Goal: Information Seeking & Learning: Learn about a topic

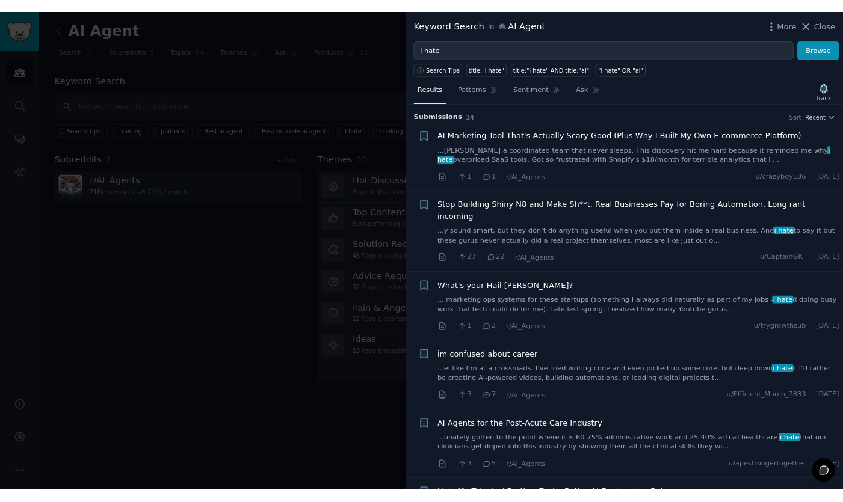
scroll to position [115, 0]
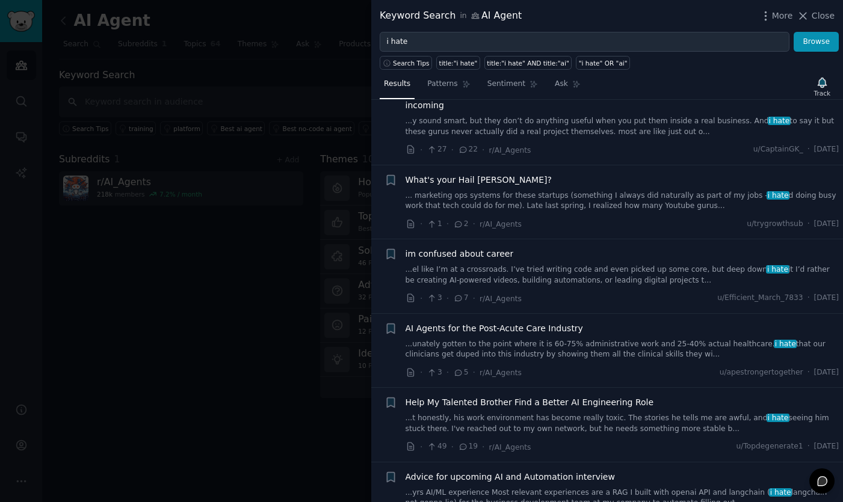
click at [727, 21] on div "Keyword Search in AI Agent More Close" at bounding box center [607, 15] width 455 height 15
click at [694, 64] on div "Search Tips title:"i hate" title:"i hate" AND title:"ai" "i hate" OR "ai"" at bounding box center [607, 61] width 472 height 18
click at [289, 45] on div at bounding box center [421, 251] width 843 height 502
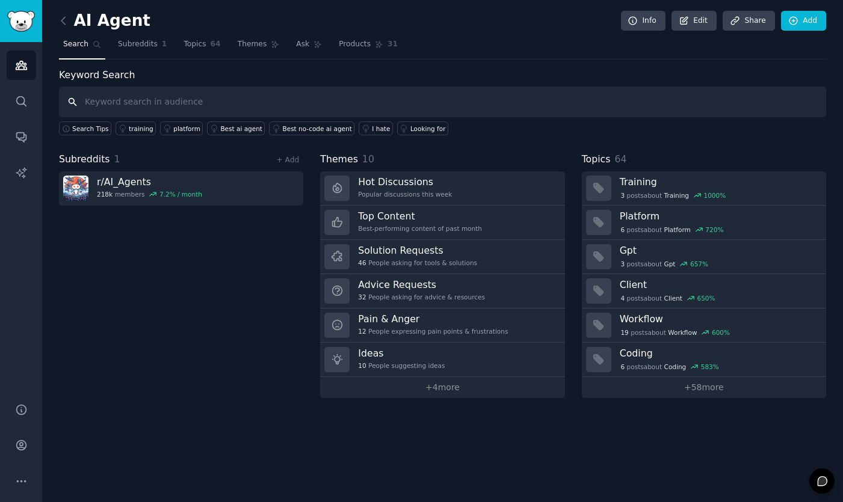
type input "i"
type input "i want"
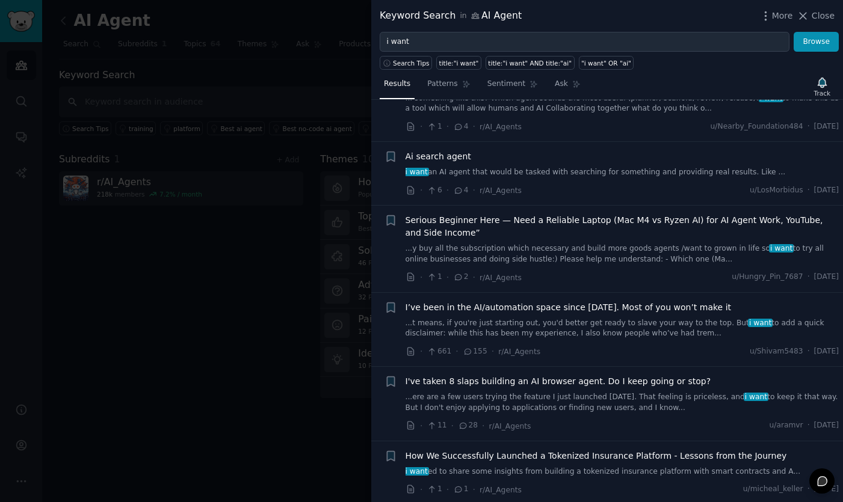
scroll to position [214, 0]
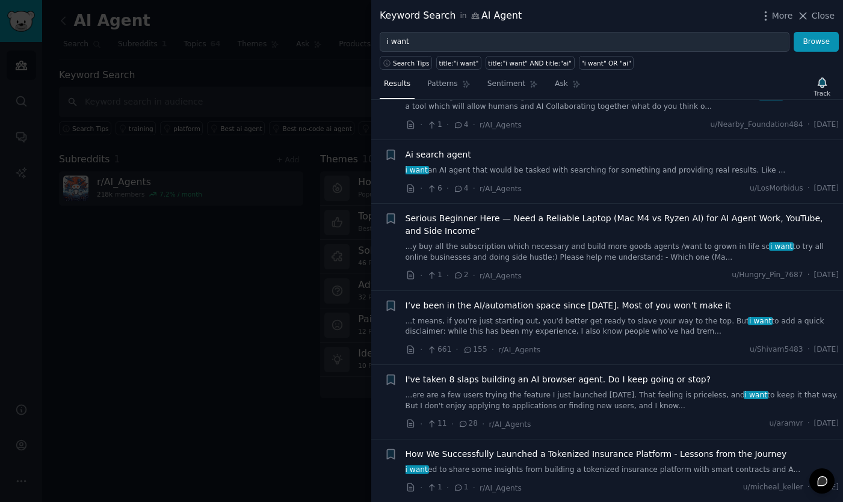
click at [588, 170] on link "i want an AI agent that would be tasked with searching for something and provid…" at bounding box center [622, 170] width 434 height 11
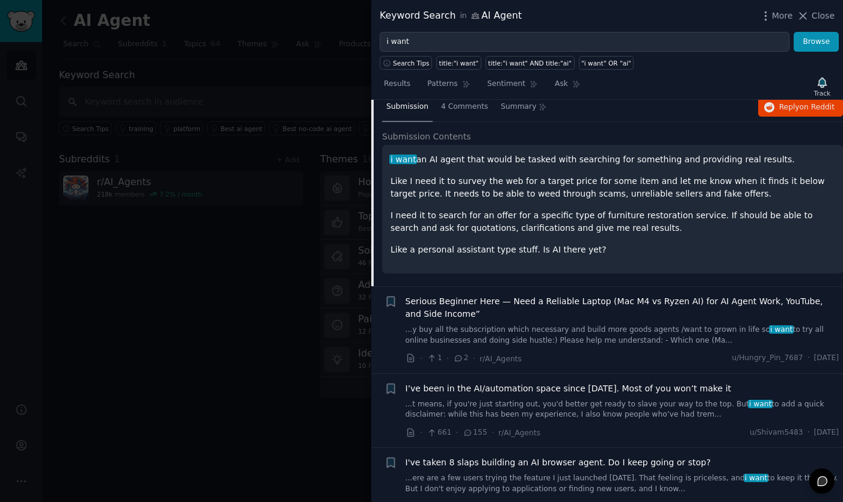
scroll to position [327, 0]
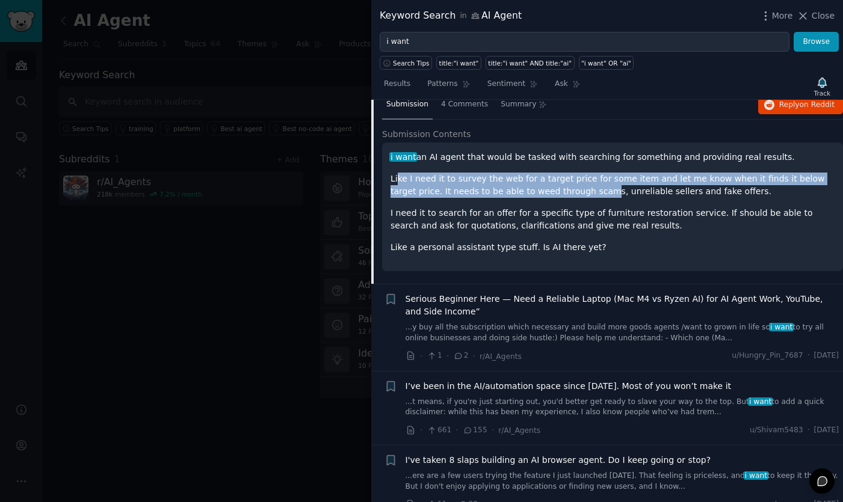
drag, startPoint x: 398, startPoint y: 180, endPoint x: 576, endPoint y: 189, distance: 178.9
click at [576, 189] on p "Like I need it to survey the web for a target price for some item and let me kn…" at bounding box center [612, 185] width 444 height 25
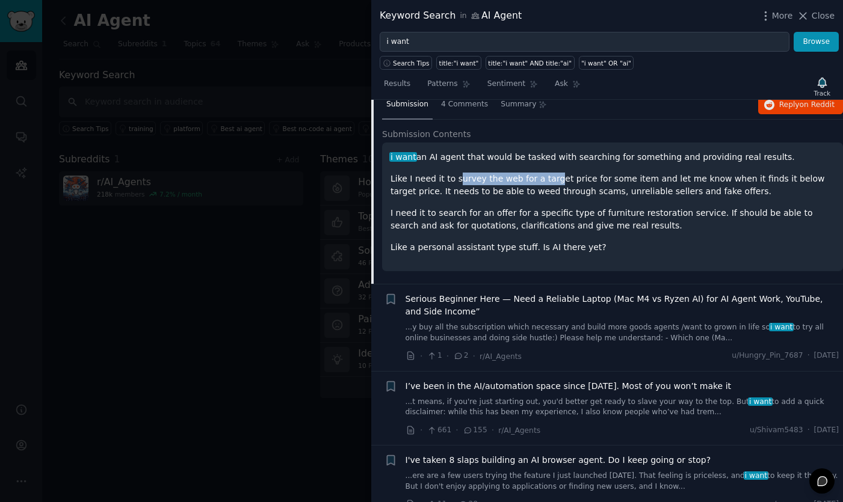
drag, startPoint x: 457, startPoint y: 180, endPoint x: 549, endPoint y: 183, distance: 91.5
click at [549, 183] on p "Like I need it to survey the web for a target price for some item and let me kn…" at bounding box center [612, 185] width 444 height 25
click at [626, 180] on p "Like I need it to survey the web for a target price for some item and let me kn…" at bounding box center [612, 185] width 444 height 25
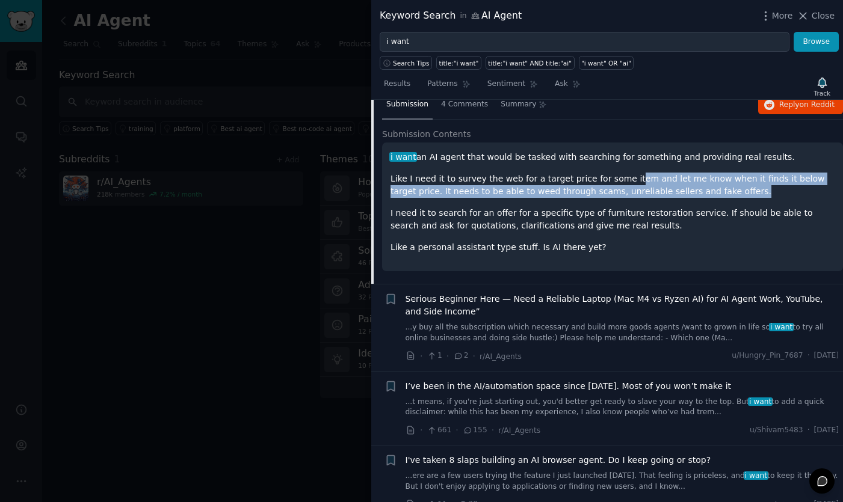
drag, startPoint x: 621, startPoint y: 177, endPoint x: 761, endPoint y: 194, distance: 140.6
click at [761, 194] on p "Like I need it to survey the web for a target price for some item and let me kn…" at bounding box center [612, 185] width 444 height 25
click at [732, 185] on p "Like I need it to survey the web for a target price for some item and let me kn…" at bounding box center [612, 185] width 444 height 25
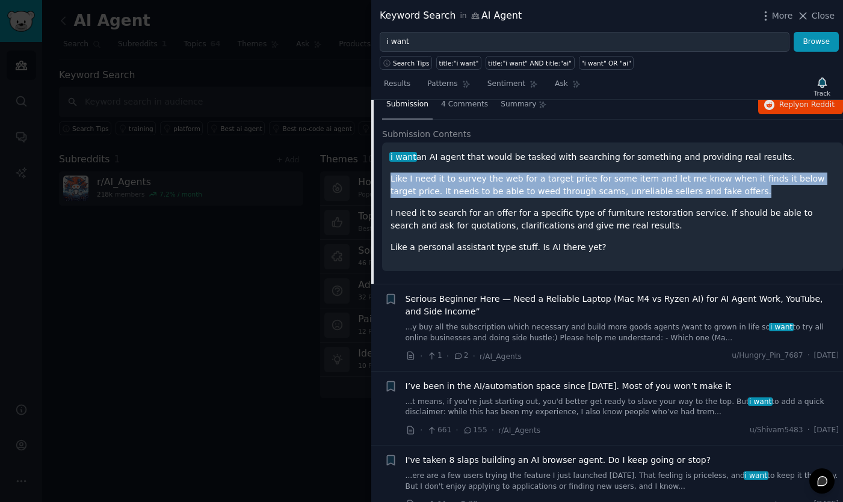
drag, startPoint x: 737, startPoint y: 196, endPoint x: 375, endPoint y: 181, distance: 361.8
click at [375, 181] on div "Submission 4 Comments Summary Reply on Reddit Submission Contents i want an AI …" at bounding box center [607, 187] width 472 height 193
click at [472, 185] on p "Like I need it to survey the web for a target price for some item and let me kn…" at bounding box center [612, 185] width 444 height 25
drag, startPoint x: 434, startPoint y: 180, endPoint x: 710, endPoint y: 191, distance: 276.3
click at [710, 191] on p "Like I need it to survey the web for a target price for some item and let me kn…" at bounding box center [612, 185] width 444 height 25
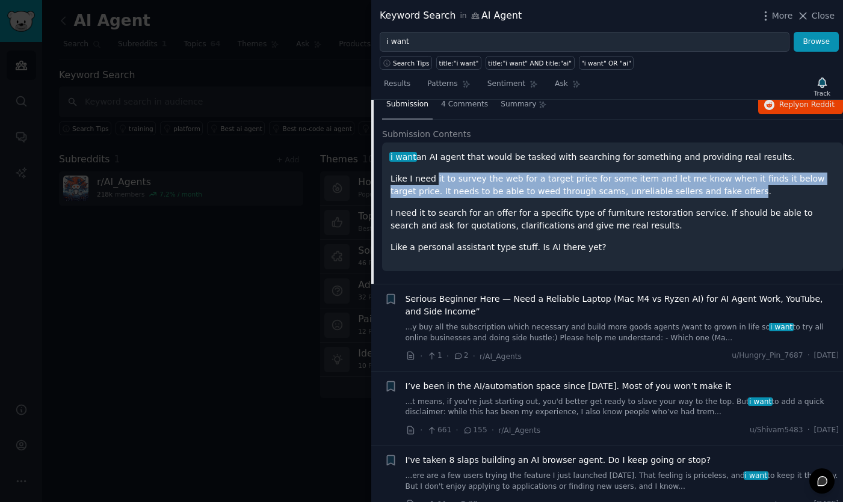
click at [646, 183] on p "Like I need it to survey the web for a target price for some item and let me kn…" at bounding box center [612, 185] width 444 height 25
drag, startPoint x: 718, startPoint y: 189, endPoint x: 483, endPoint y: 180, distance: 234.7
click at [399, 180] on p "Like I need it to survey the web for a target price for some item and let me kn…" at bounding box center [612, 185] width 444 height 25
click at [690, 183] on p "Like I need it to survey the web for a target price for some item and let me kn…" at bounding box center [612, 185] width 444 height 25
drag, startPoint x: 723, startPoint y: 188, endPoint x: 381, endPoint y: 180, distance: 341.7
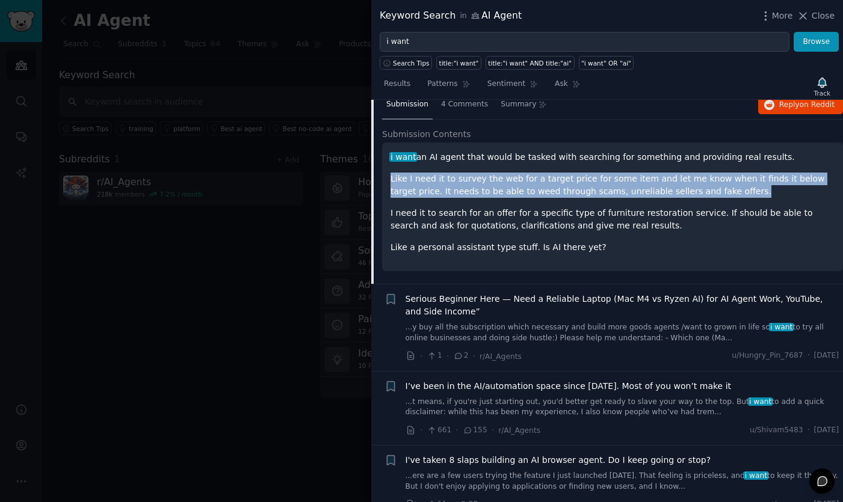
click at [382, 180] on div "i want an AI agent that would be tasked with searching for something and provid…" at bounding box center [612, 207] width 461 height 129
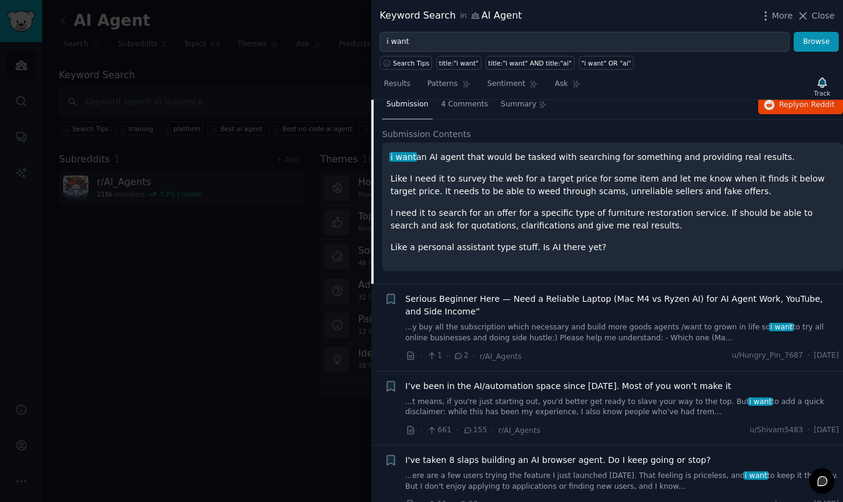
click at [423, 201] on div "i want an AI agent that would be tasked with searching for something and provid…" at bounding box center [612, 202] width 444 height 103
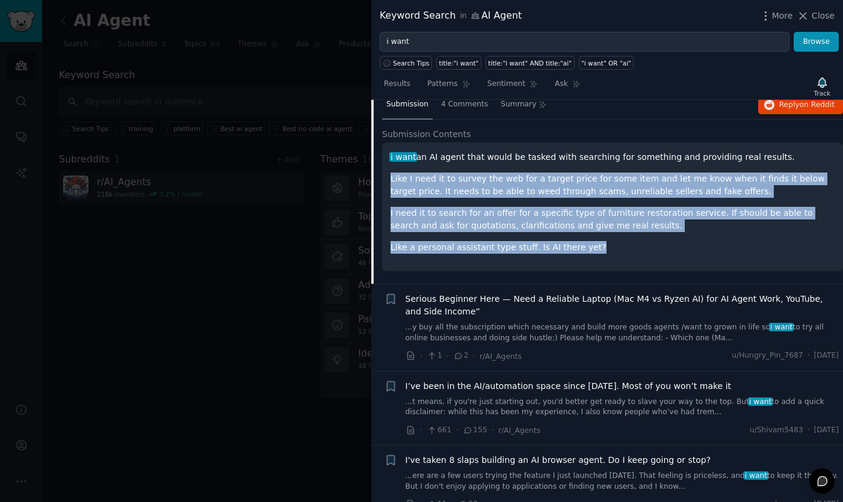
drag, startPoint x: 599, startPoint y: 247, endPoint x: 410, endPoint y: 171, distance: 204.3
click at [407, 170] on div "i want an AI agent that would be tasked with searching for something and provid…" at bounding box center [612, 202] width 444 height 103
drag, startPoint x: 538, startPoint y: 200, endPoint x: 567, endPoint y: 174, distance: 38.4
click at [538, 200] on div "i want an AI agent that would be tasked with searching for something and provid…" at bounding box center [612, 202] width 444 height 103
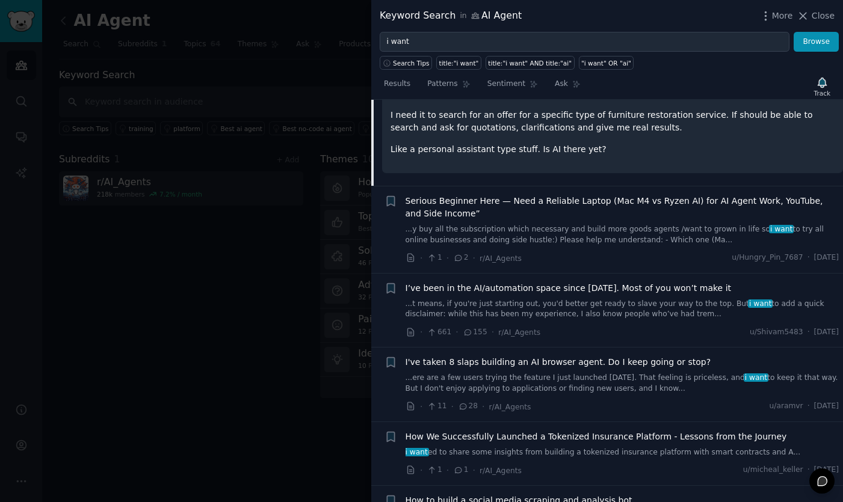
scroll to position [428, 0]
